Goal: Task Accomplishment & Management: Manage account settings

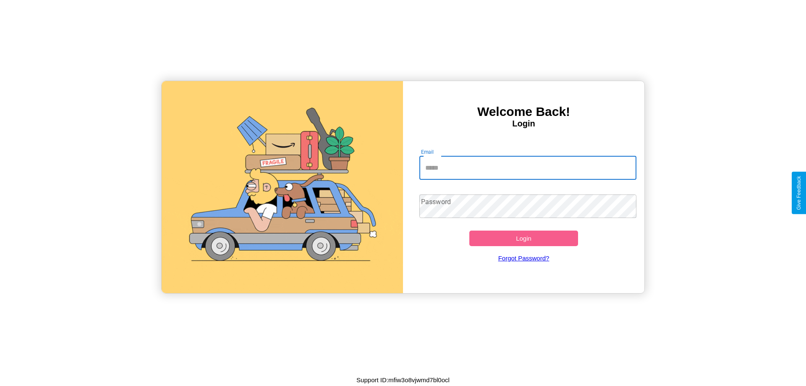
click at [528, 168] on input "Email" at bounding box center [529, 168] width 218 height 24
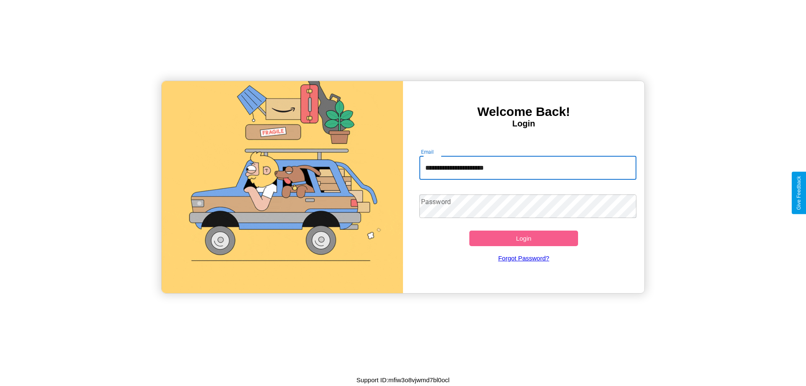
type input "**********"
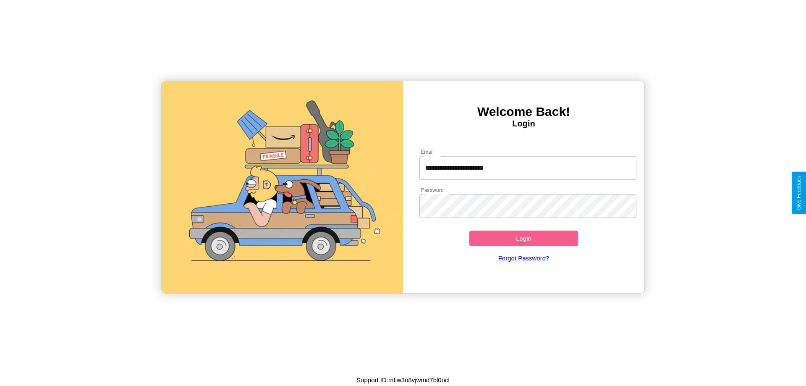
click at [524, 238] on button "Login" at bounding box center [524, 239] width 109 height 16
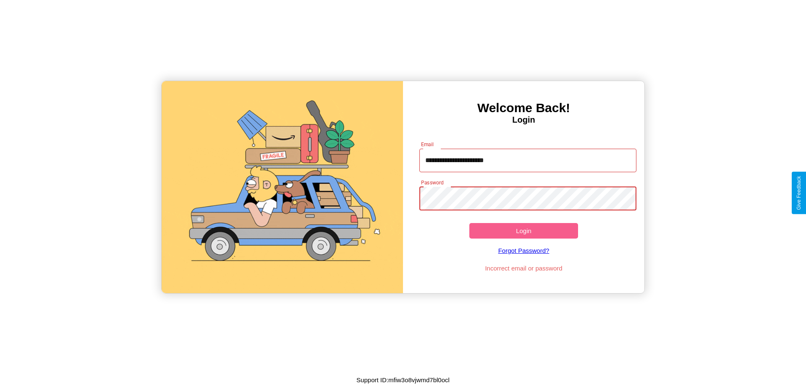
click at [524, 231] on button "Login" at bounding box center [524, 231] width 109 height 16
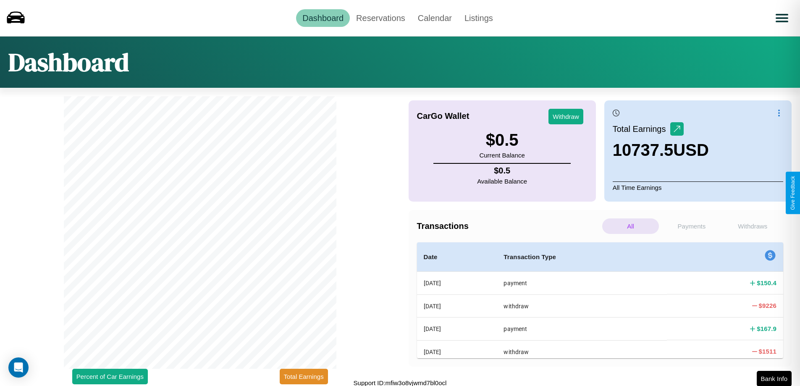
scroll to position [3, 0]
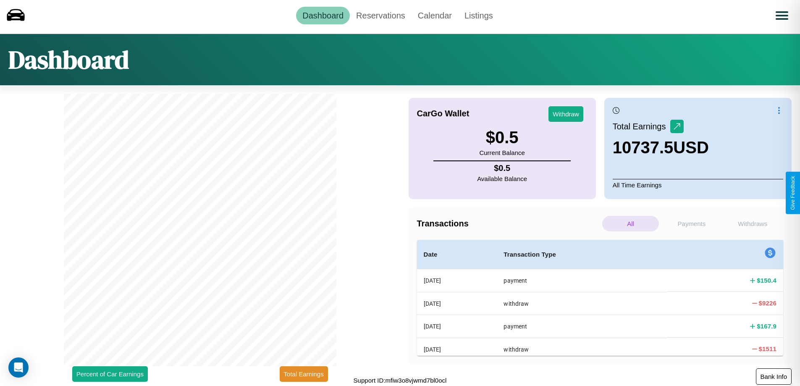
click at [774, 376] on button "Bank Info" at bounding box center [774, 376] width 36 height 16
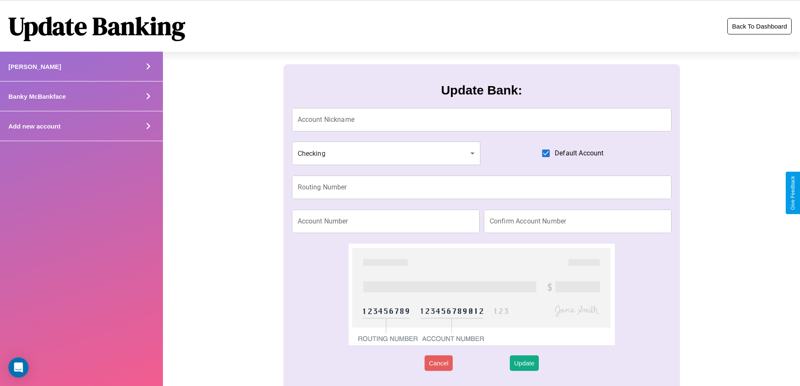
click at [759, 26] on button "Back To Dashboard" at bounding box center [759, 26] width 64 height 16
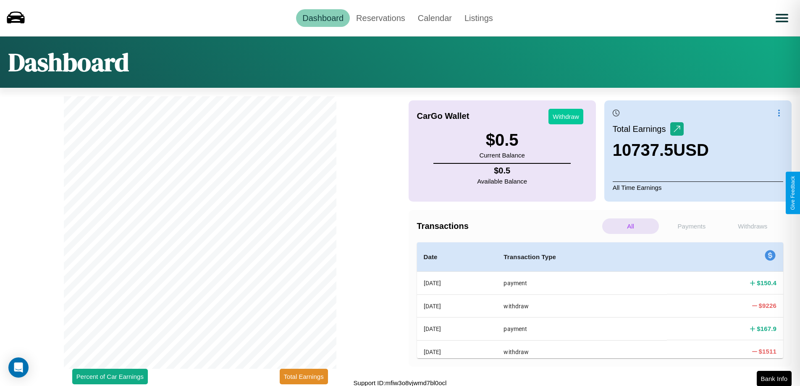
click at [566, 116] on button "Withdraw" at bounding box center [565, 117] width 35 height 16
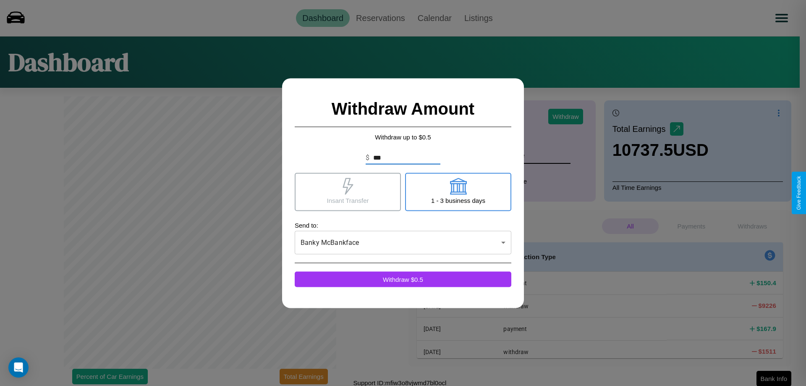
click at [348, 191] on icon at bounding box center [348, 186] width 10 height 17
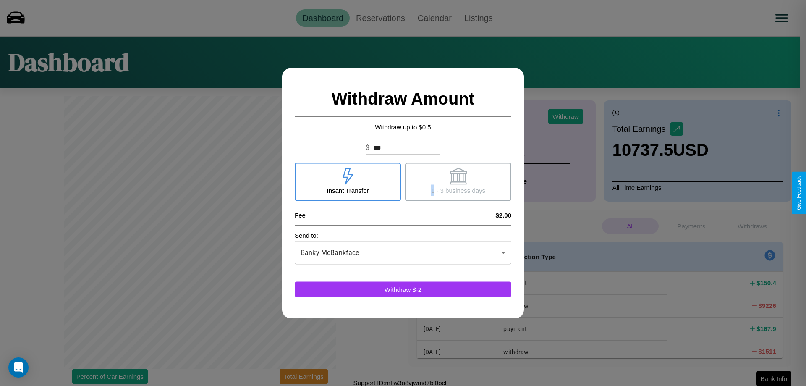
click at [458, 181] on icon at bounding box center [458, 176] width 17 height 17
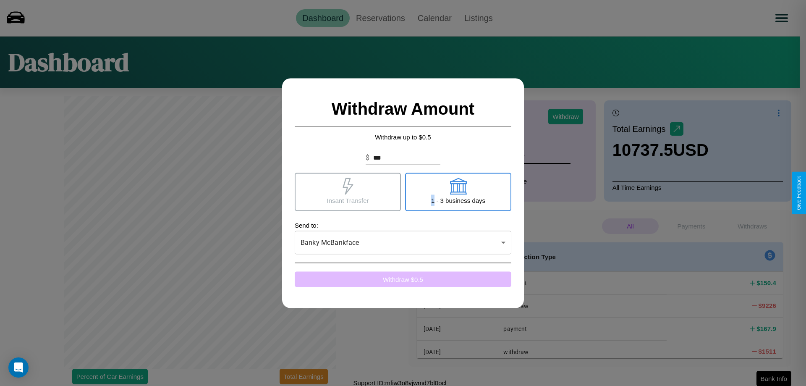
click at [403, 279] on button "Withdraw $ 0.5" at bounding box center [403, 279] width 217 height 16
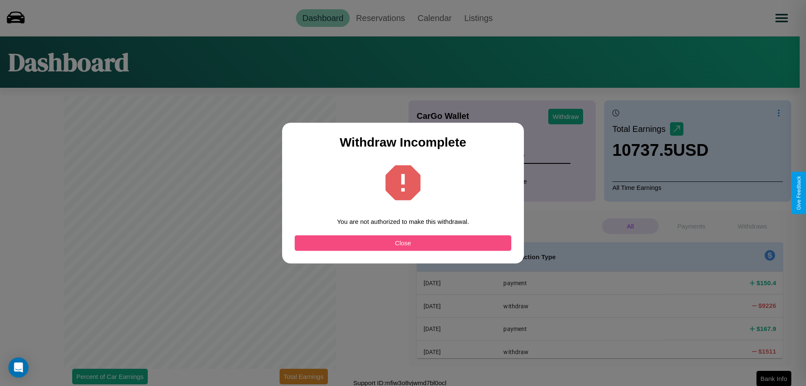
click at [403, 243] on button "Close" at bounding box center [403, 243] width 217 height 16
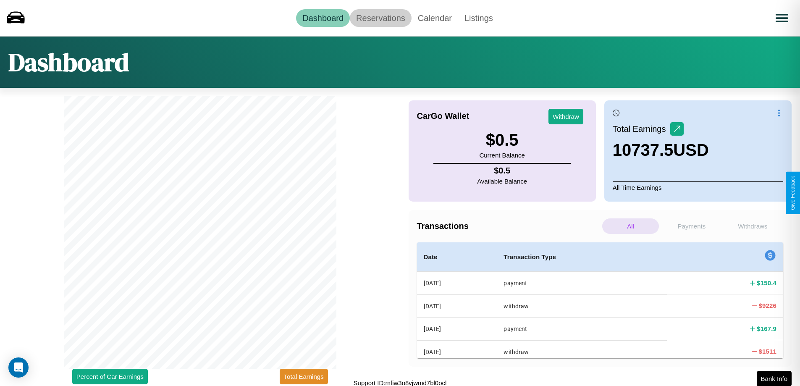
click at [380, 18] on link "Reservations" at bounding box center [381, 18] width 62 height 18
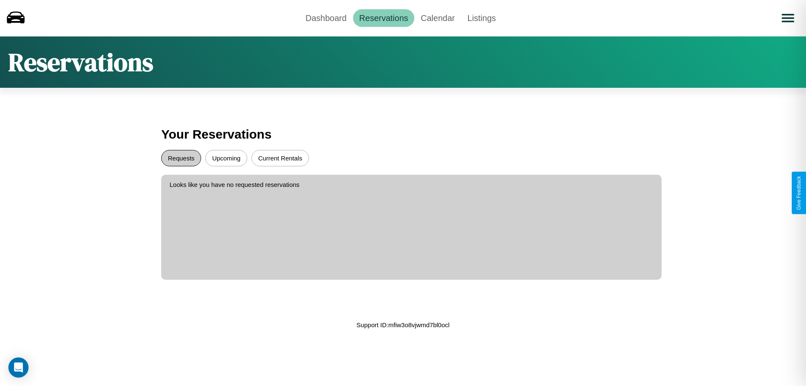
click at [181, 158] on button "Requests" at bounding box center [181, 158] width 40 height 16
click at [280, 158] on button "Current Rentals" at bounding box center [281, 158] width 58 height 16
click at [438, 18] on link "Calendar" at bounding box center [437, 18] width 47 height 18
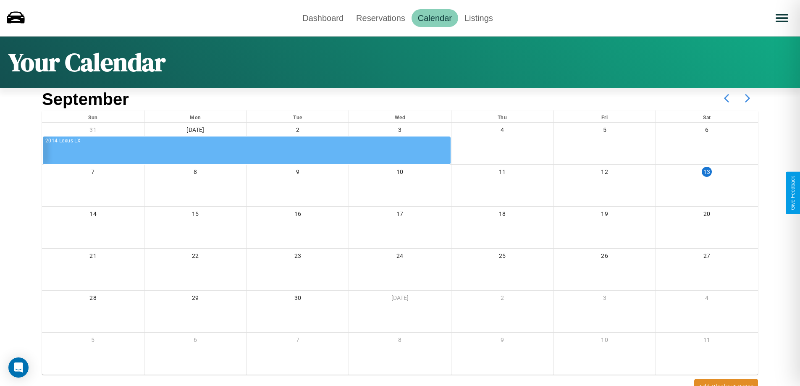
click at [748, 98] on icon at bounding box center [747, 98] width 21 height 21
